Goal: Information Seeking & Learning: Learn about a topic

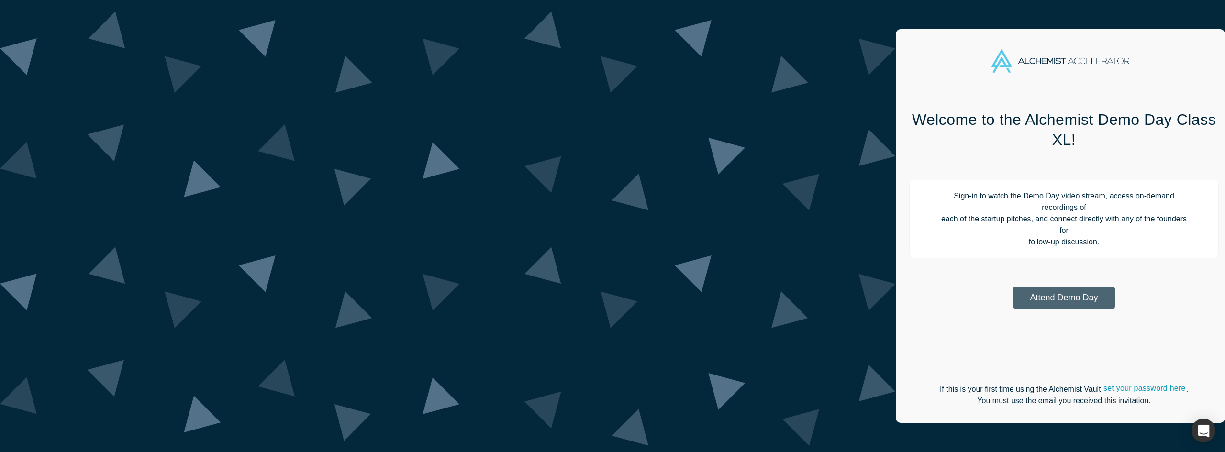
click at [1013, 287] on button "Attend Demo Day" at bounding box center [1064, 298] width 102 height 22
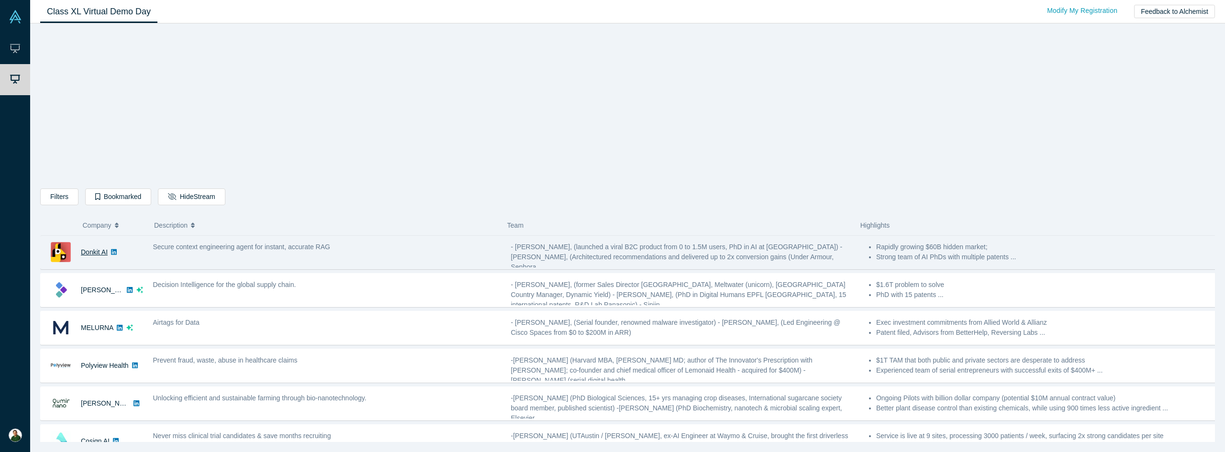
click at [96, 252] on link "Donkit AI" at bounding box center [94, 252] width 27 height 8
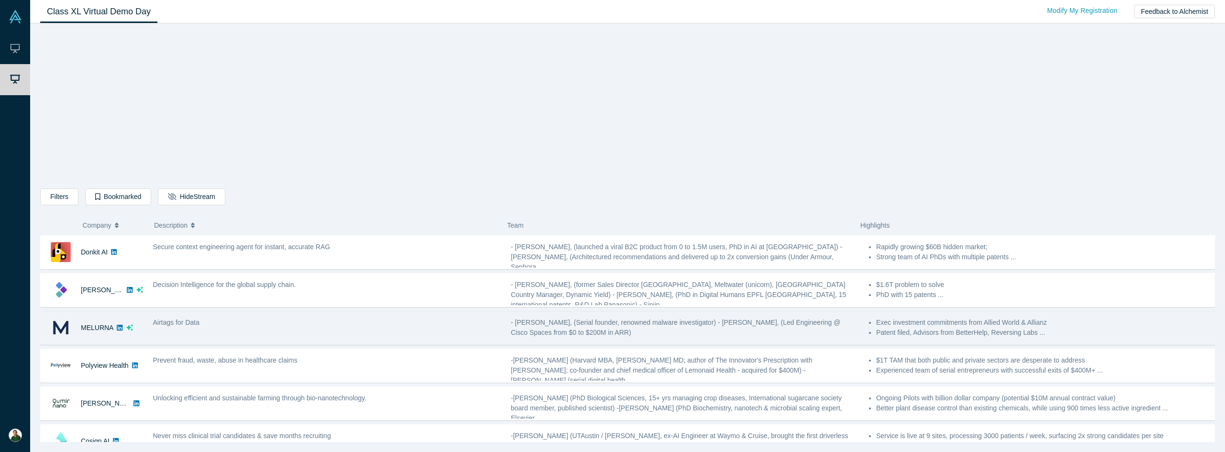
click at [188, 325] on span "Airtags for Data" at bounding box center [176, 323] width 46 height 8
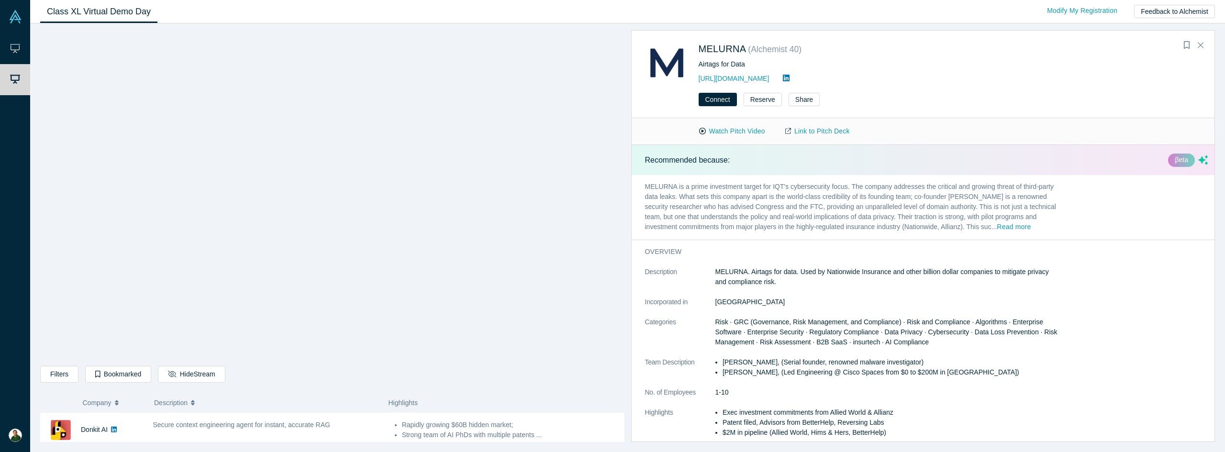
scroll to position [80, 0]
click at [1197, 43] on button "Close" at bounding box center [1201, 45] width 14 height 15
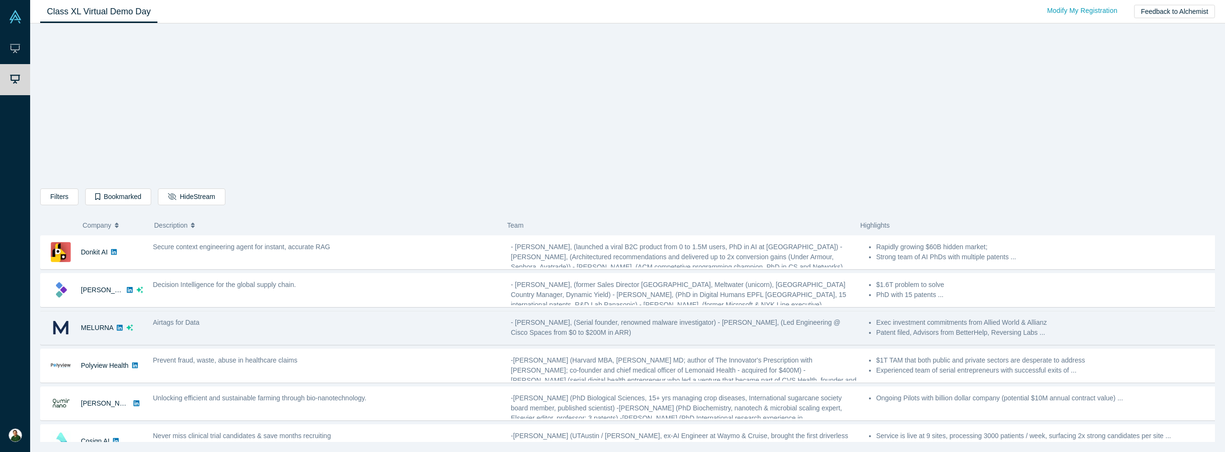
click at [150, 321] on div "Airtags for Data" at bounding box center [327, 328] width 358 height 30
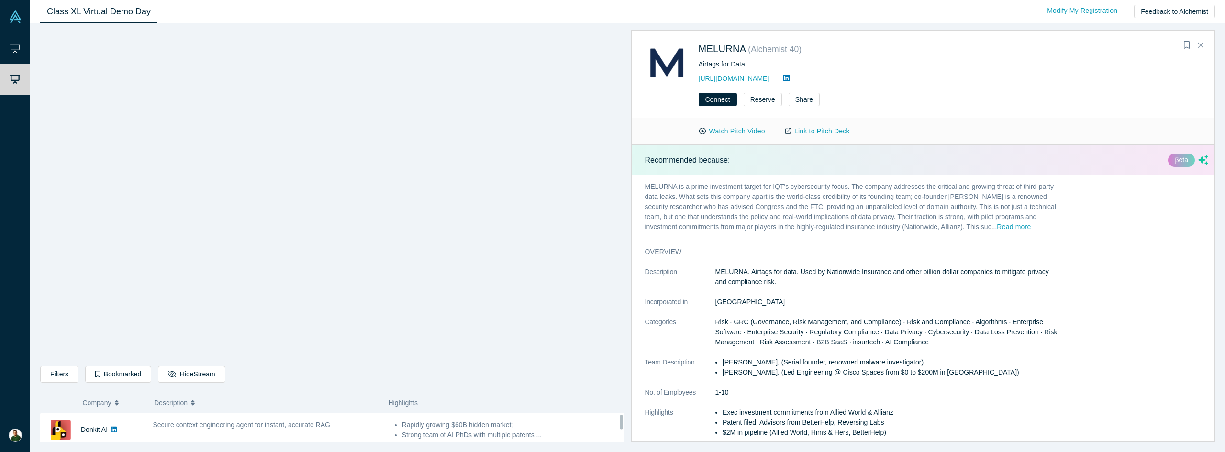
scroll to position [80, 0]
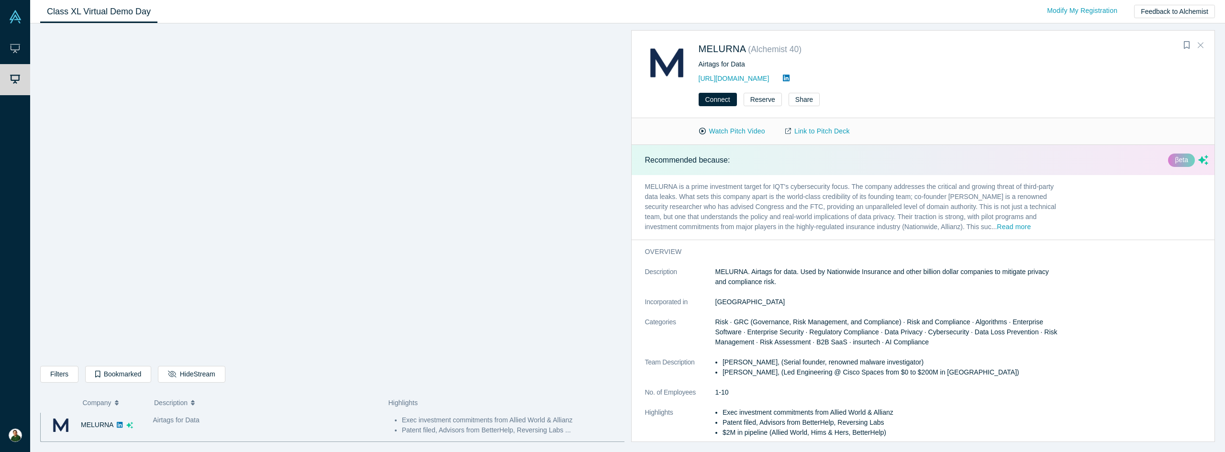
click at [1203, 41] on icon "Close" at bounding box center [1201, 45] width 6 height 9
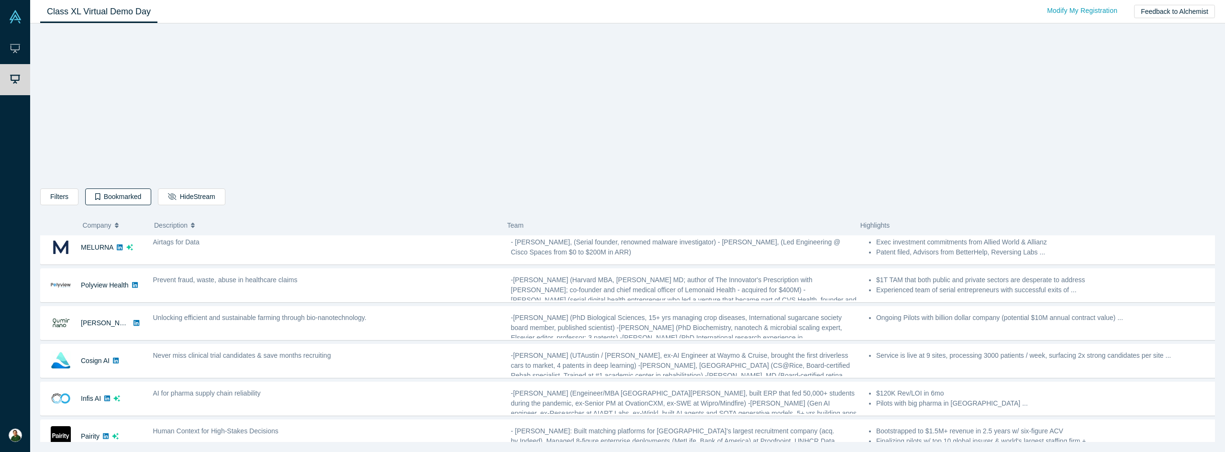
click at [122, 196] on button "Bookmarked" at bounding box center [118, 197] width 66 height 17
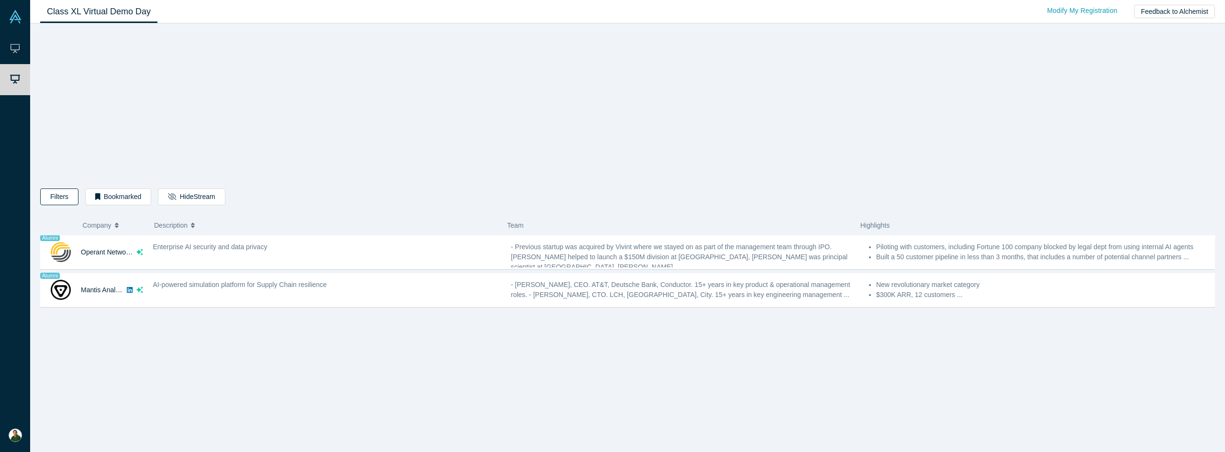
click at [65, 195] on button "Filters" at bounding box center [59, 197] width 38 height 17
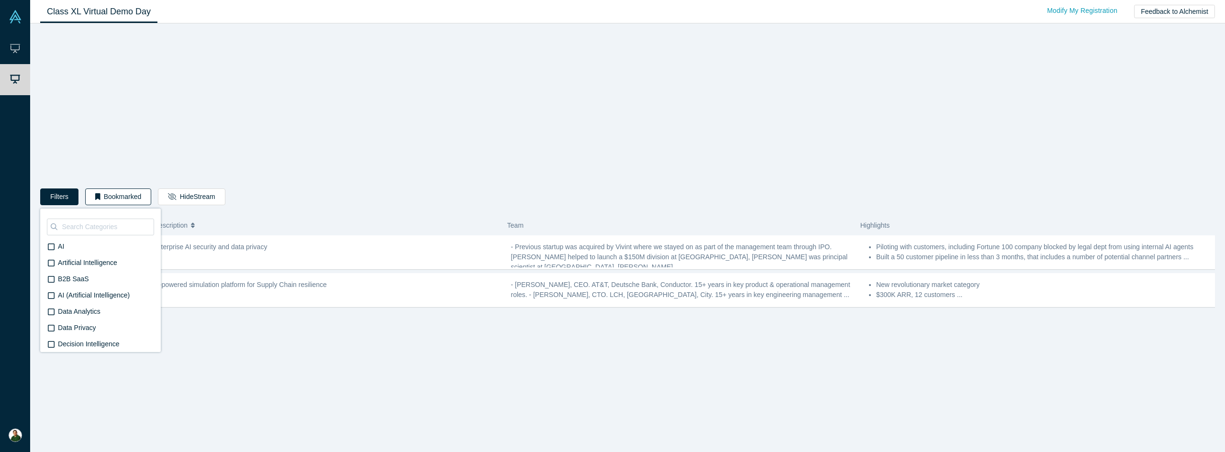
click at [101, 194] on button "Bookmarked" at bounding box center [118, 197] width 66 height 17
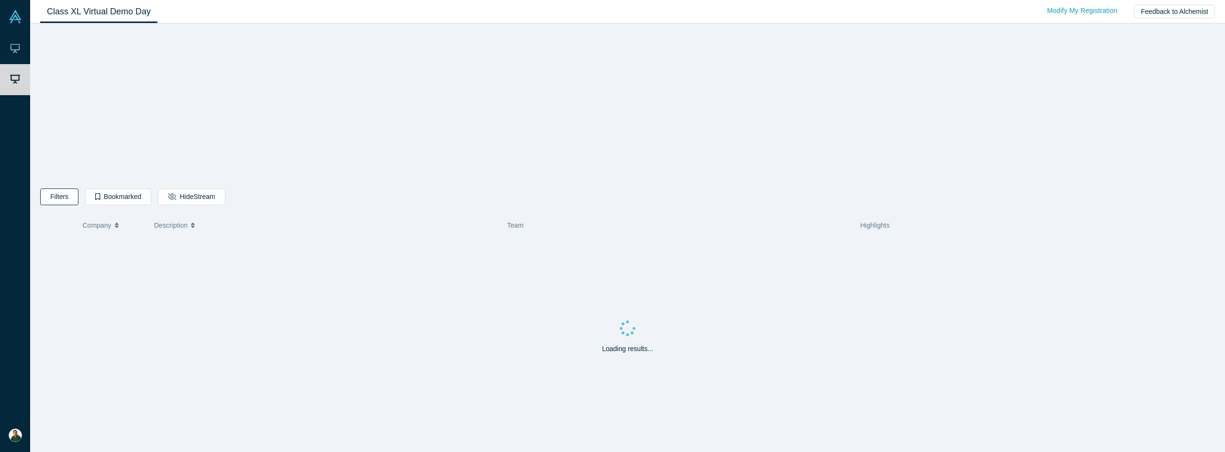
click at [56, 198] on button "Filters" at bounding box center [59, 197] width 38 height 17
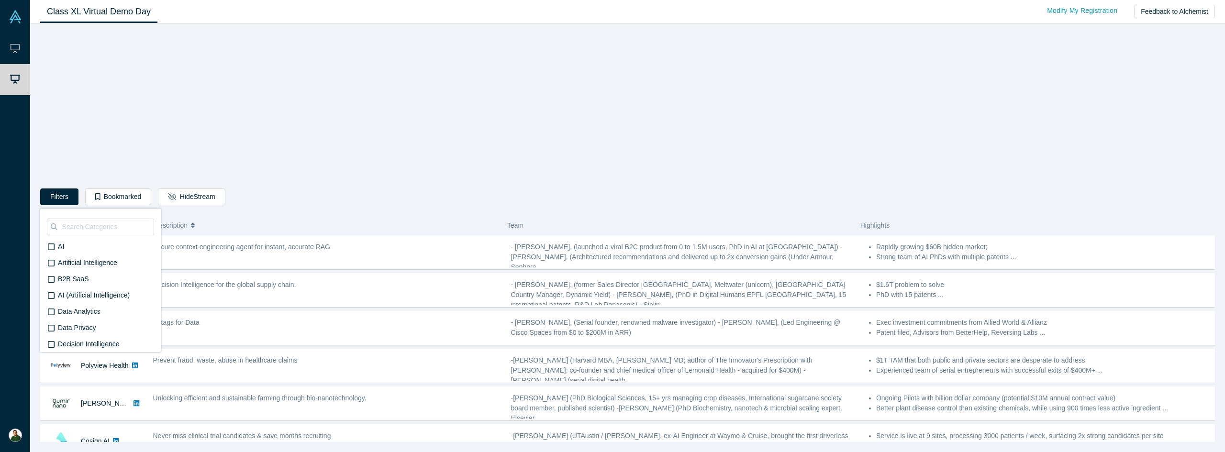
click at [291, 154] on div "Filters AI Artificial Intelligence B2B SaaS AI (Artificial Intelligence) Data A…" at bounding box center [627, 236] width 1175 height 412
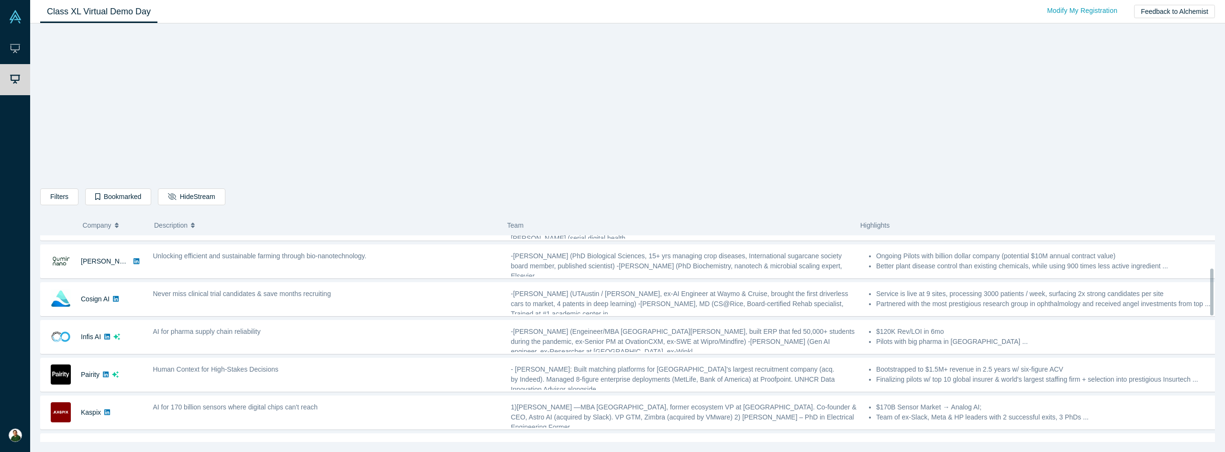
scroll to position [144, 0]
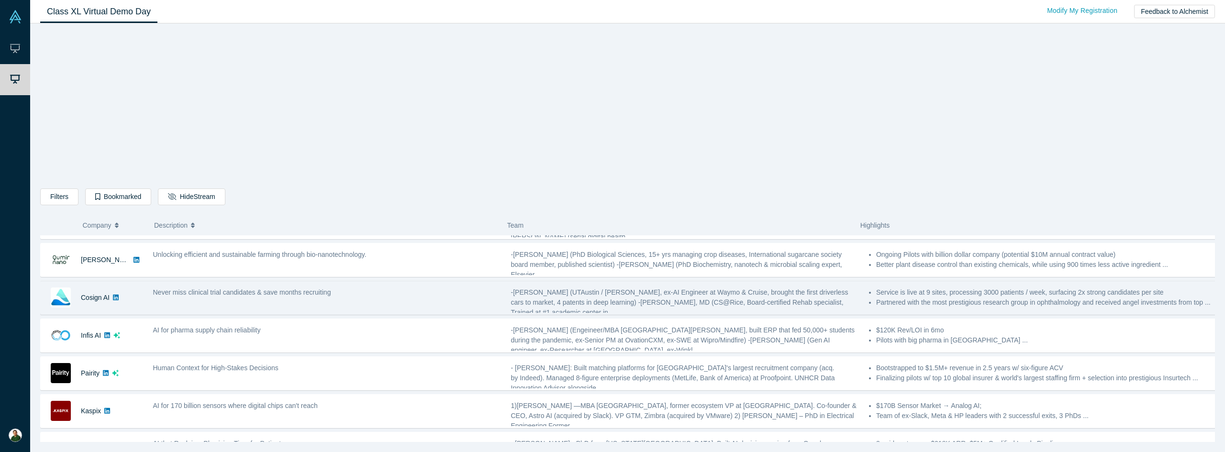
click at [307, 295] on span "Never miss clinical trial candidates & save months recruiting" at bounding box center [242, 293] width 178 height 8
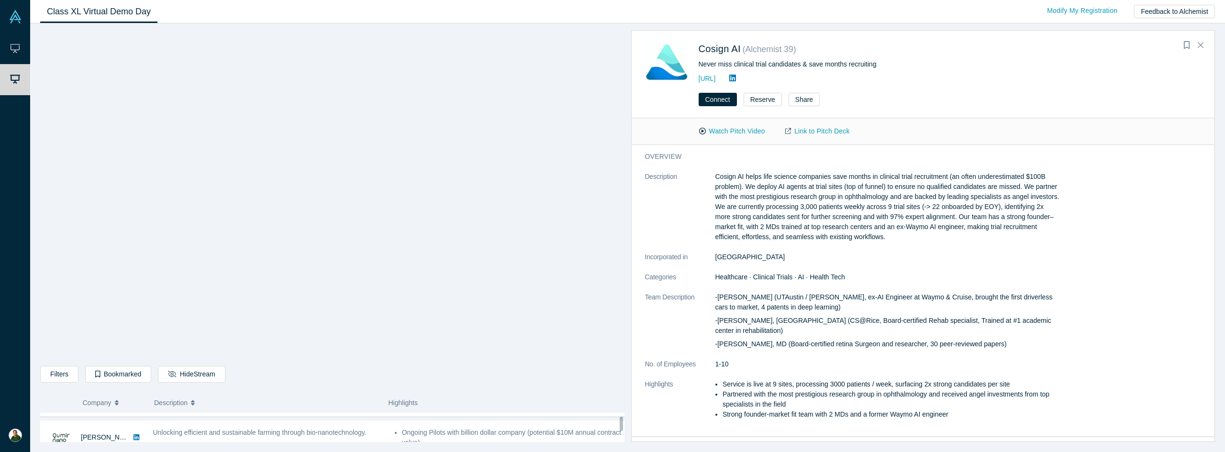
scroll to position [194, 0]
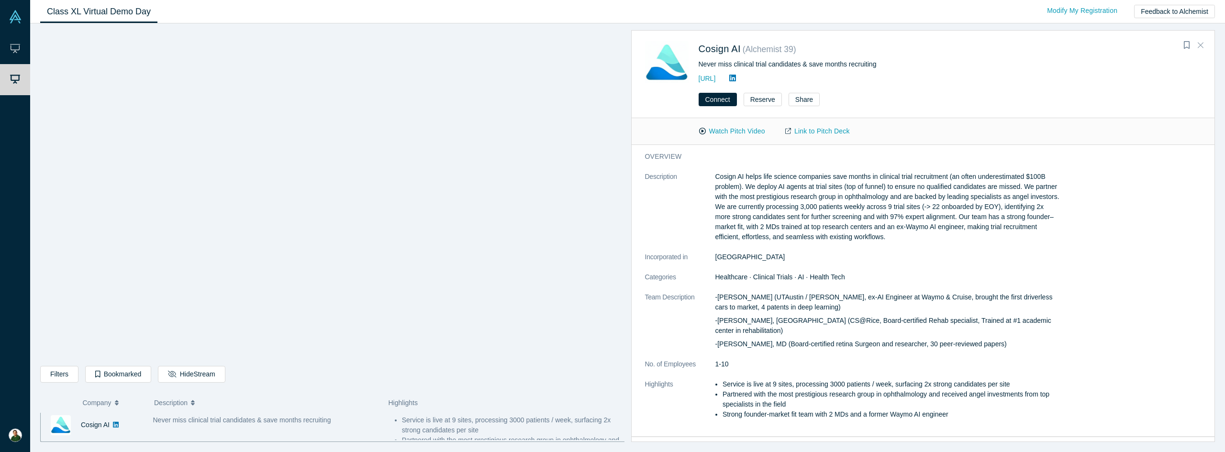
click at [1200, 44] on icon "Close" at bounding box center [1201, 45] width 6 height 9
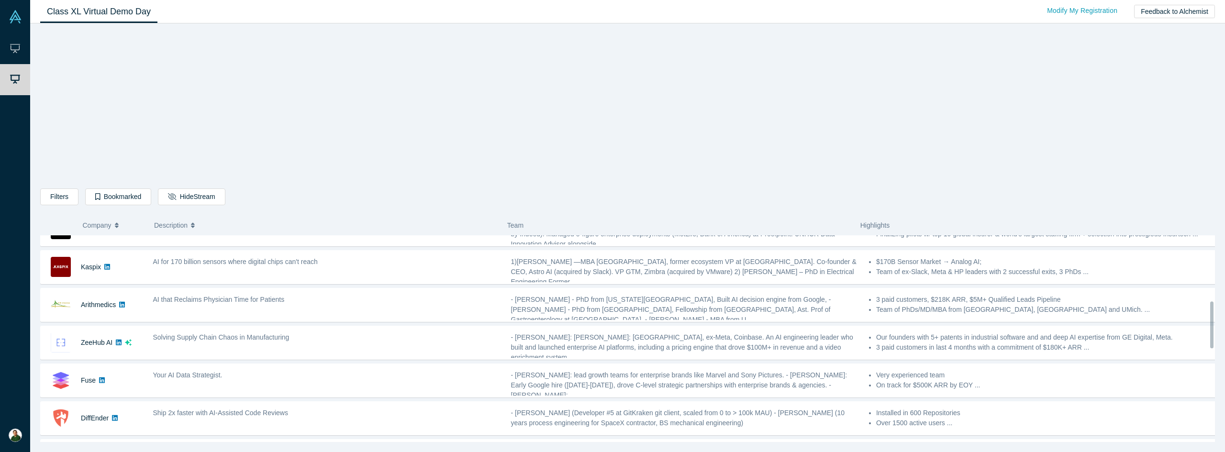
scroll to position [290, 0]
click at [56, 200] on button "Filters" at bounding box center [59, 197] width 38 height 17
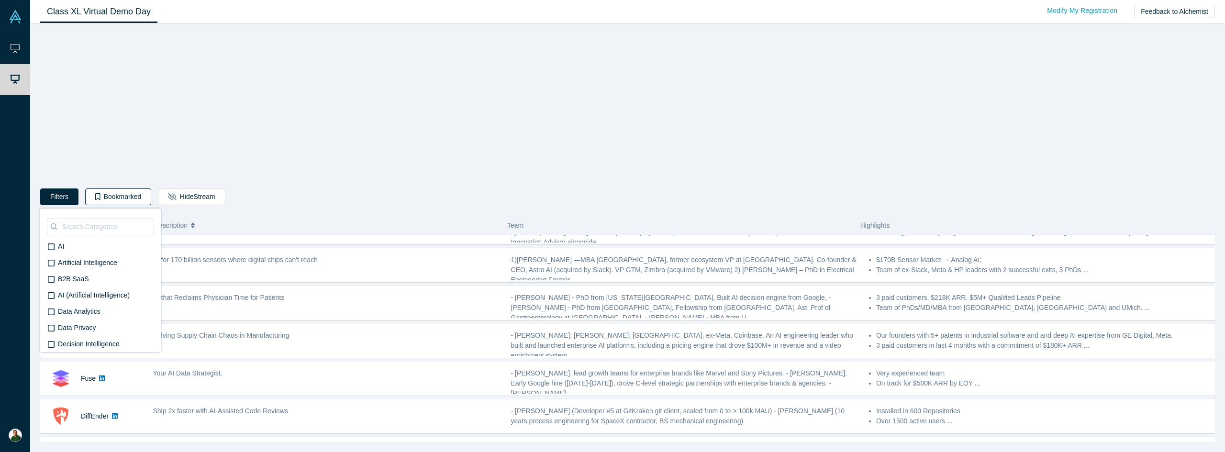
click at [120, 199] on button "Bookmarked" at bounding box center [118, 197] width 66 height 17
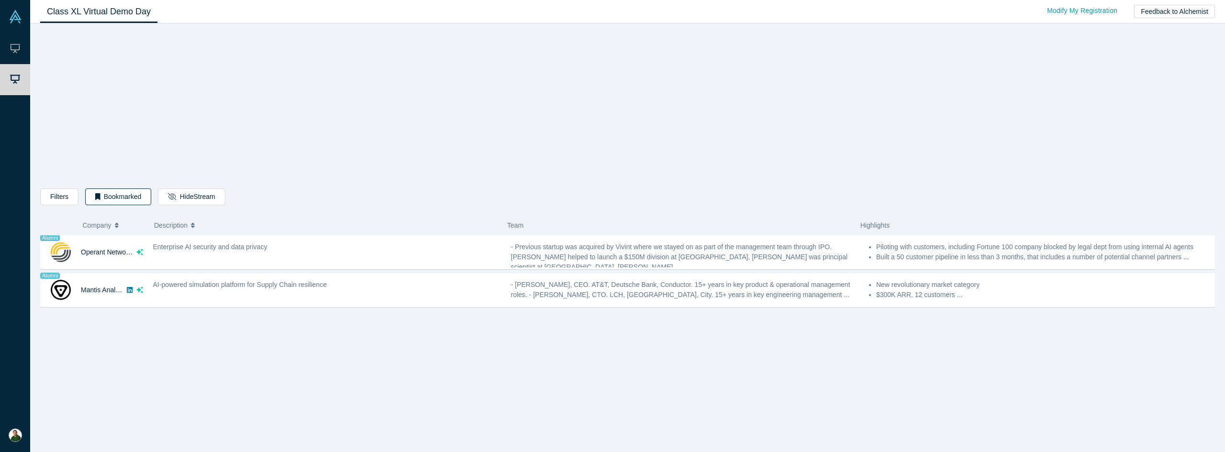
click at [113, 197] on button "Bookmarked" at bounding box center [118, 197] width 66 height 17
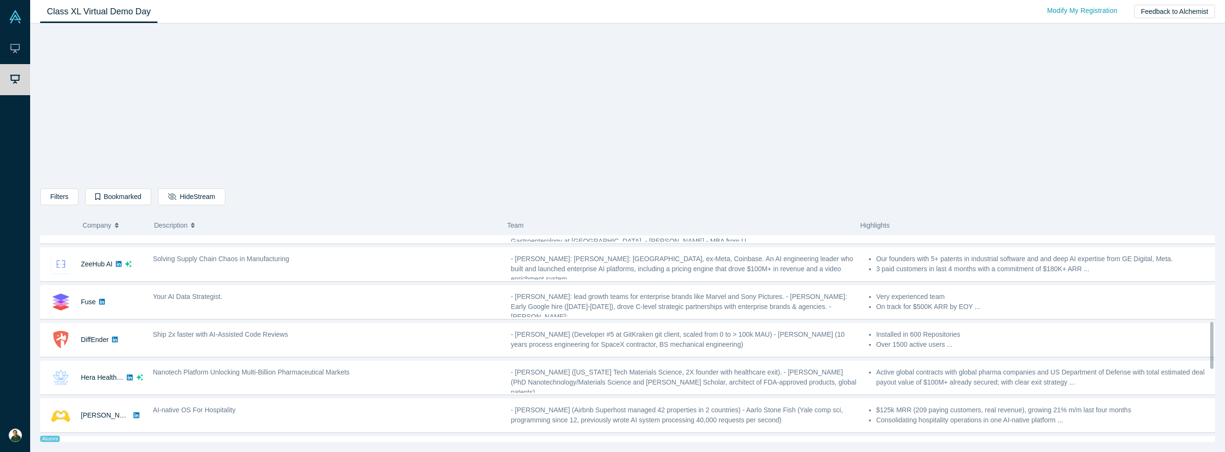
scroll to position [383, 0]
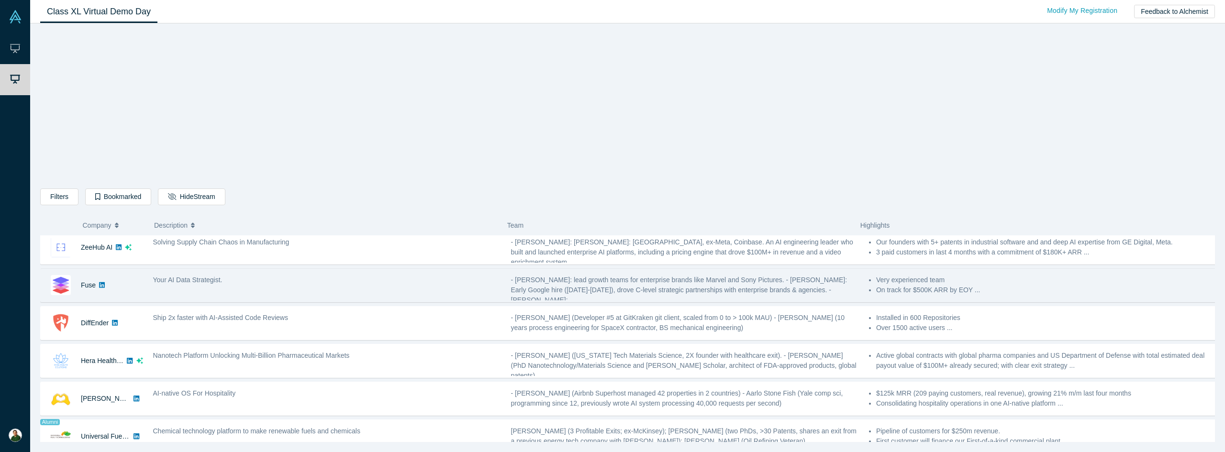
click at [215, 281] on span "Your AI Data Strategist." at bounding box center [187, 280] width 69 height 8
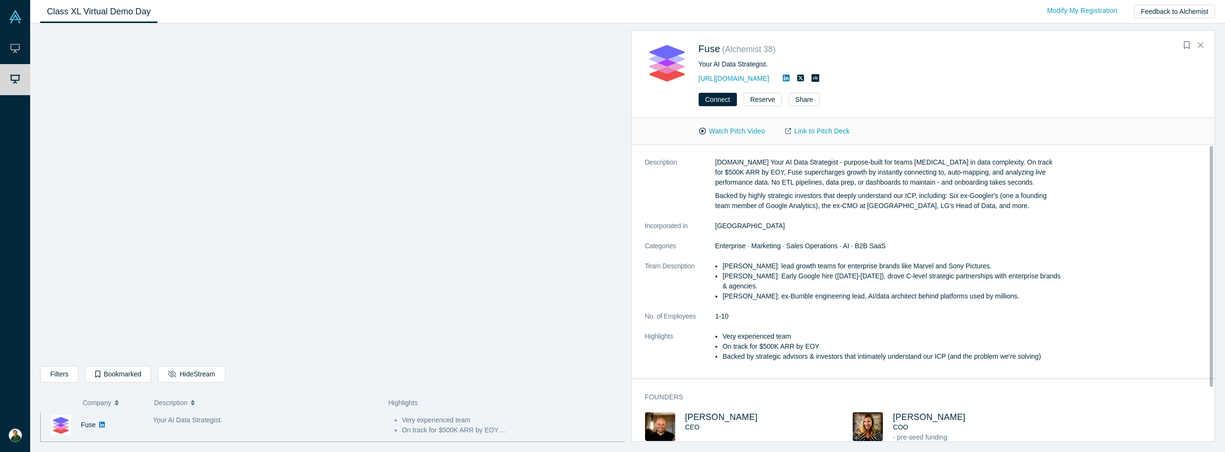
scroll to position [0, 0]
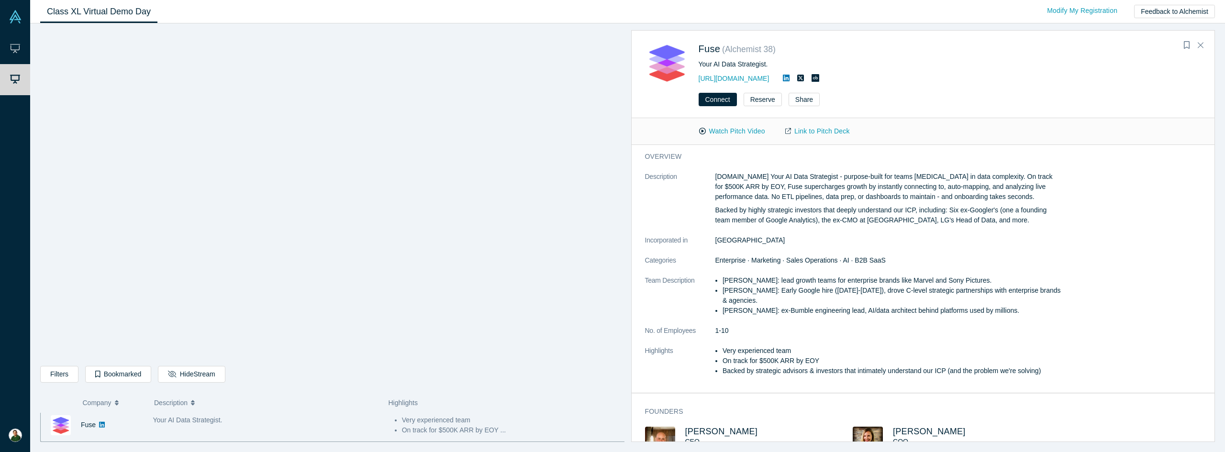
click at [1198, 37] on div "Fuse ( Alchemist 38 ) Your AI Data Strategist. http://fuse.is" at bounding box center [923, 58] width 583 height 54
click at [1202, 41] on button "Close" at bounding box center [1201, 45] width 14 height 15
